Goal: Information Seeking & Learning: Learn about a topic

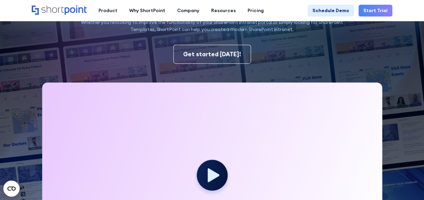
scroll to position [107, 0]
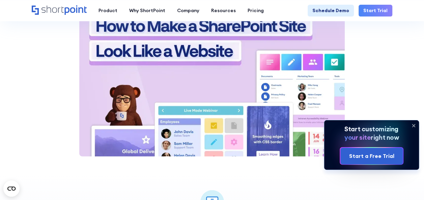
scroll to position [670, 0]
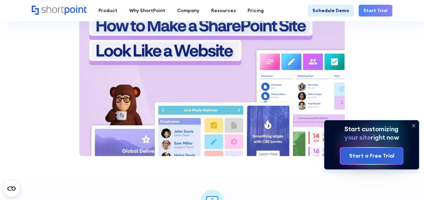
click at [413, 125] on icon at bounding box center [413, 125] width 11 height 11
